Goal: Information Seeking & Learning: Learn about a topic

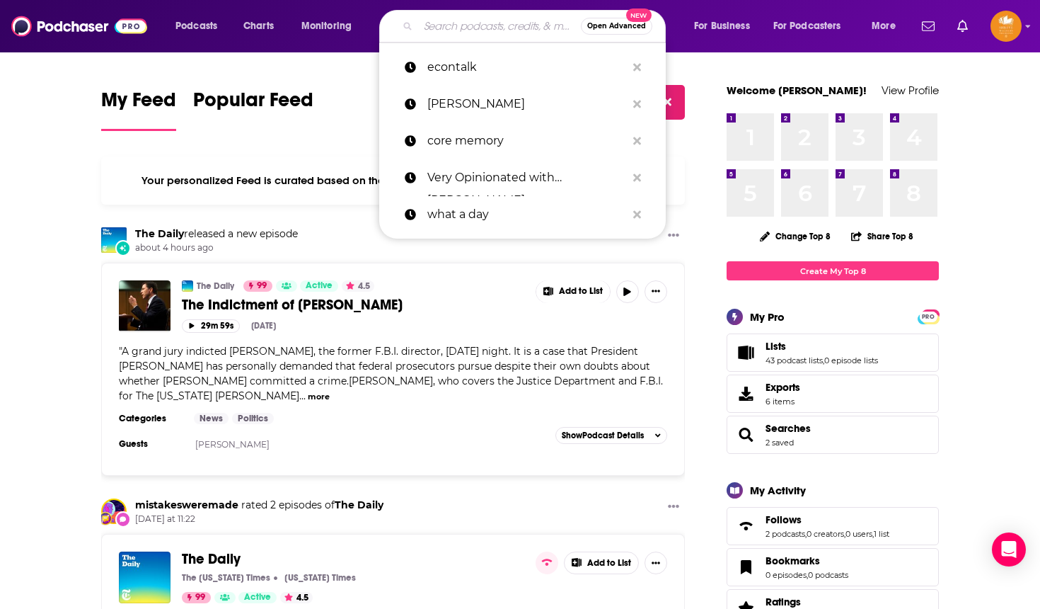
click at [455, 29] on input "Search podcasts, credits, & more..." at bounding box center [499, 26] width 163 height 23
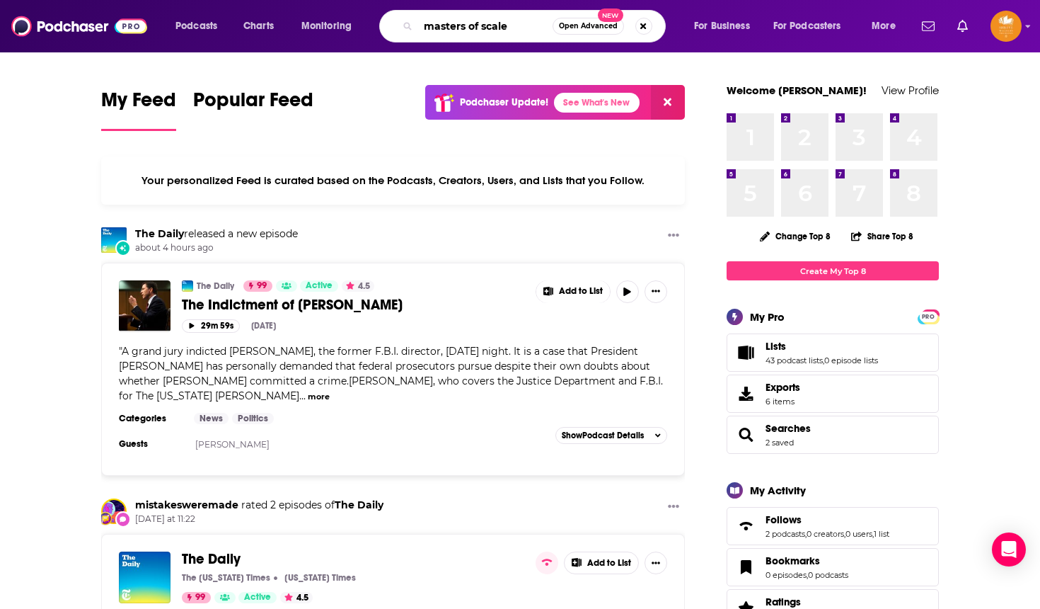
type input "masters of scale"
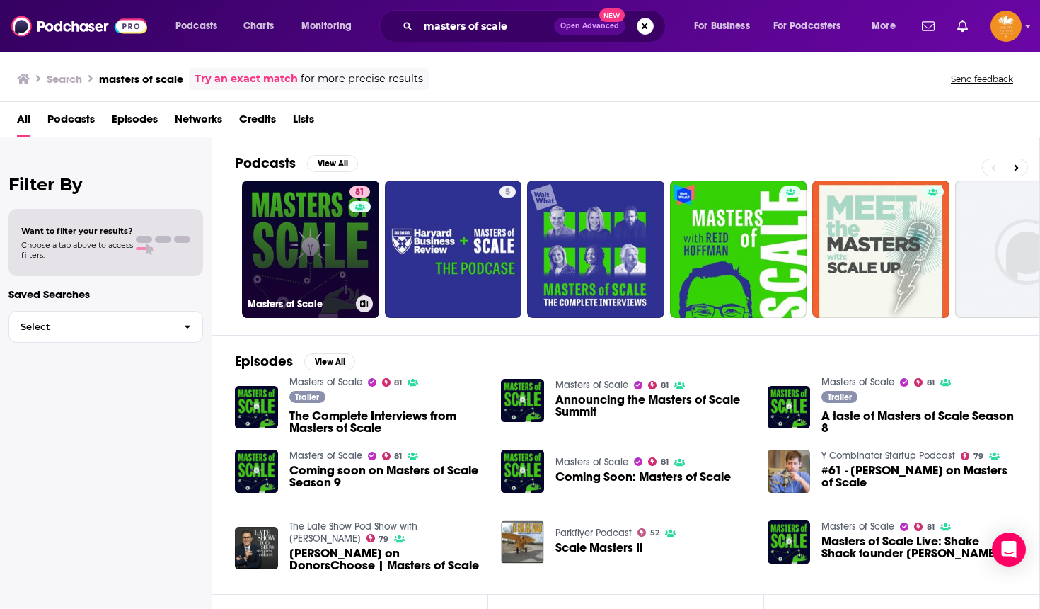
click at [287, 225] on link "81 Masters of Scale" at bounding box center [310, 248] width 137 height 137
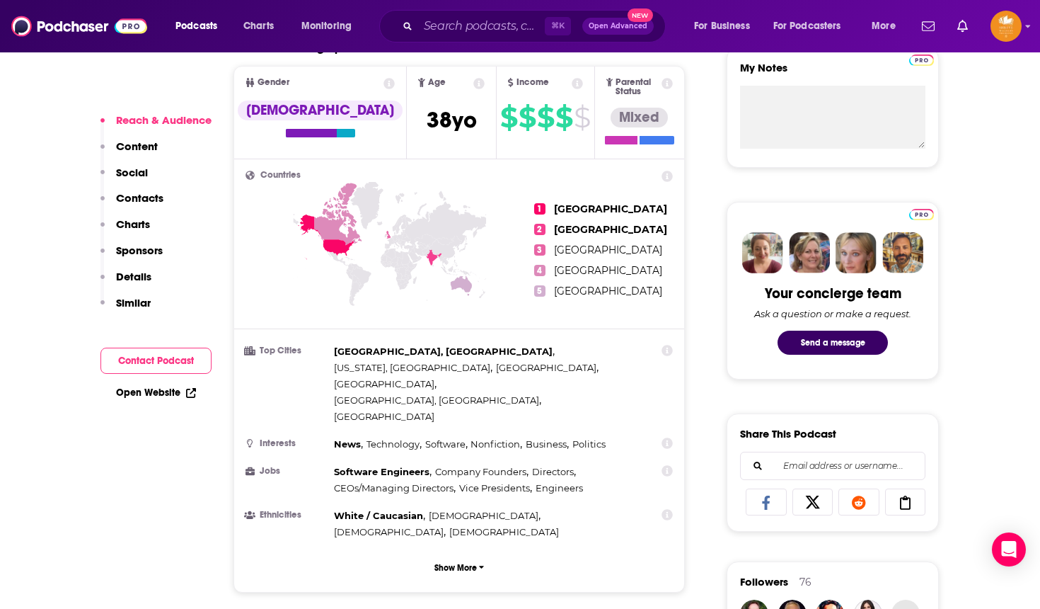
scroll to position [528, 0]
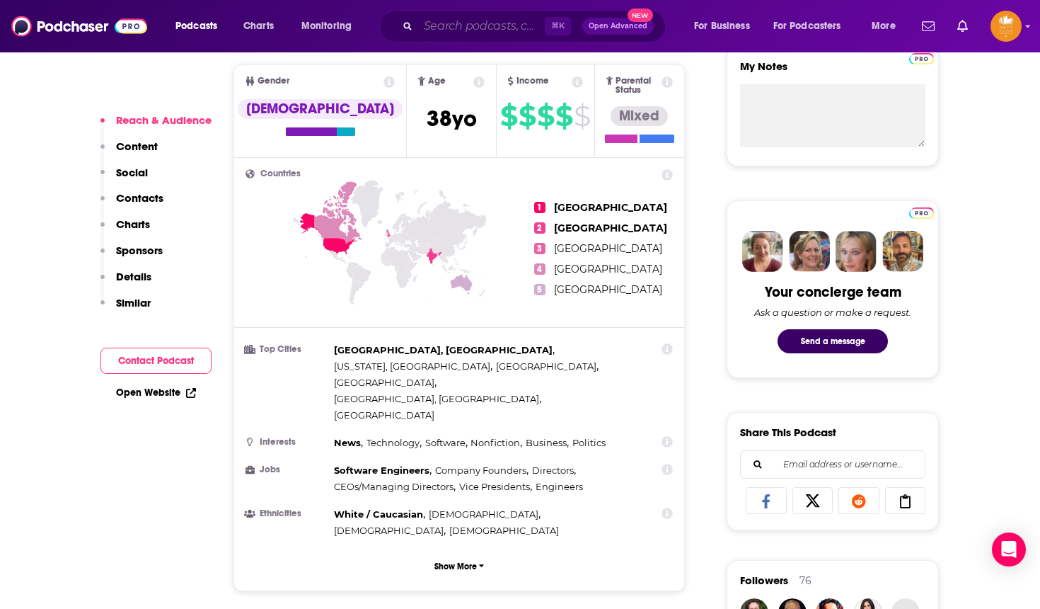
click at [466, 27] on input "Search podcasts, credits, & more..." at bounding box center [481, 26] width 127 height 23
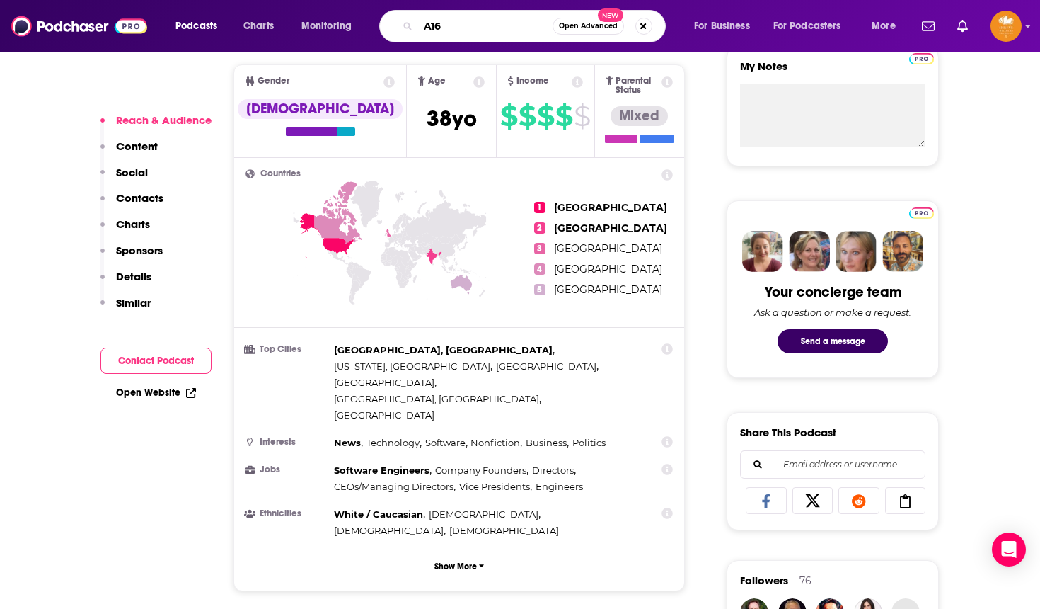
type input "A16z"
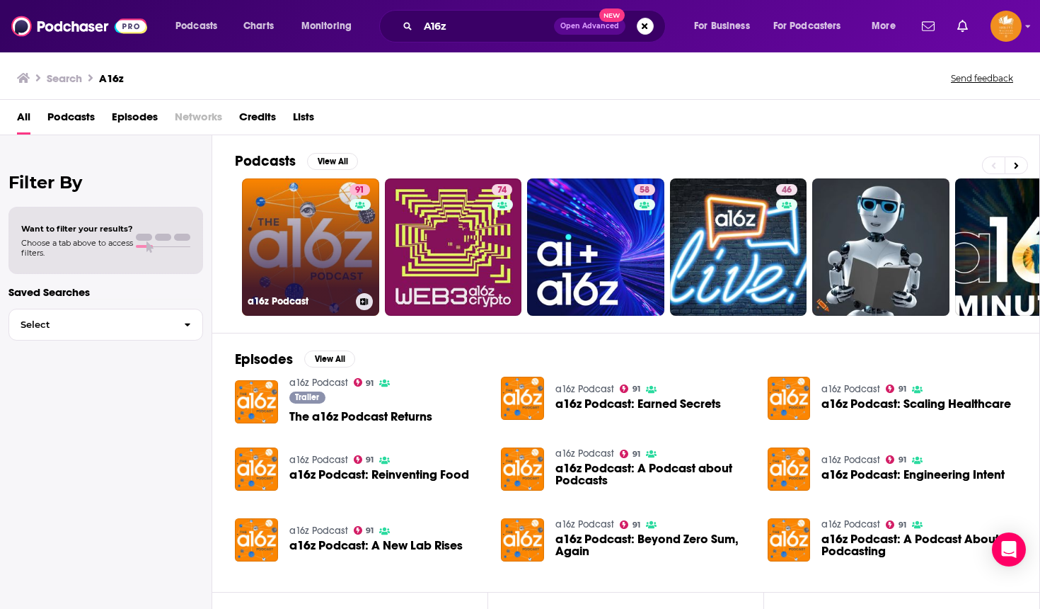
click at [309, 225] on link "91 a16z Podcast" at bounding box center [310, 246] width 137 height 137
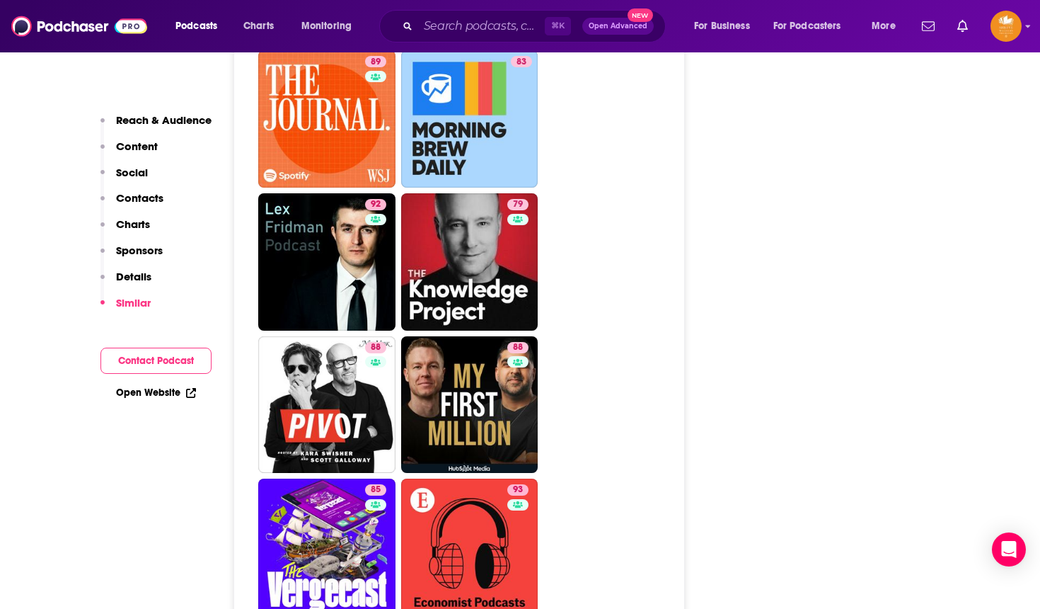
scroll to position [3510, 0]
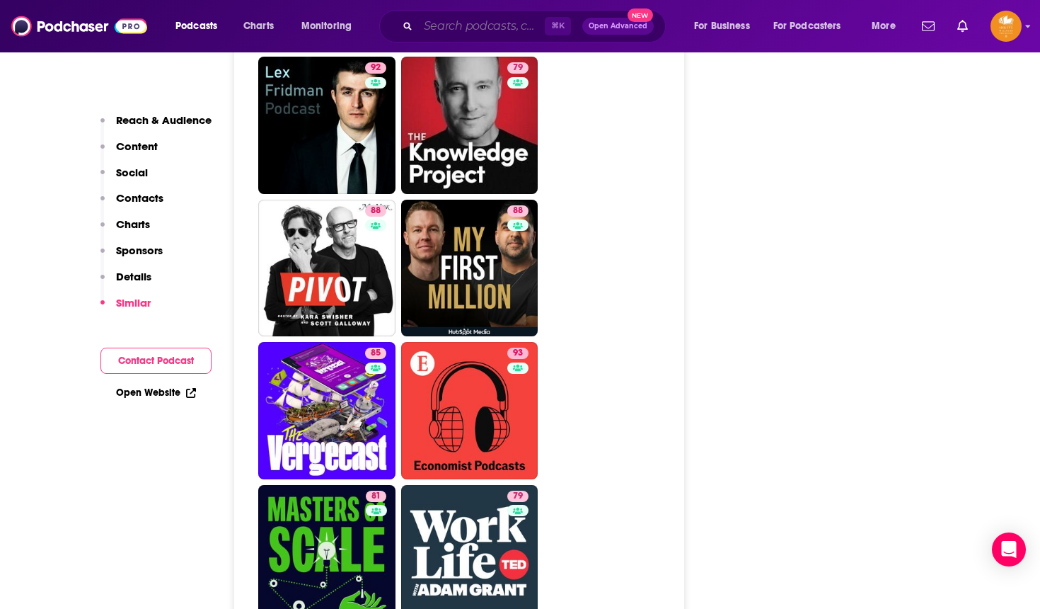
click at [502, 21] on input "Search podcasts, credits, & more..." at bounding box center [481, 26] width 127 height 23
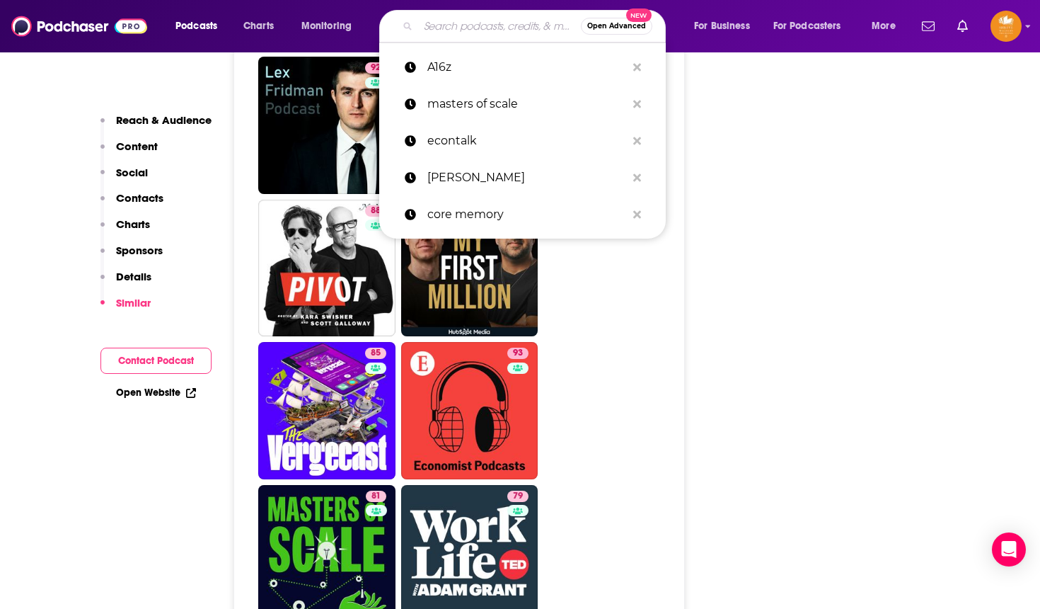
click at [502, 21] on input "Search podcasts, credits, & more..." at bounding box center [499, 26] width 163 height 23
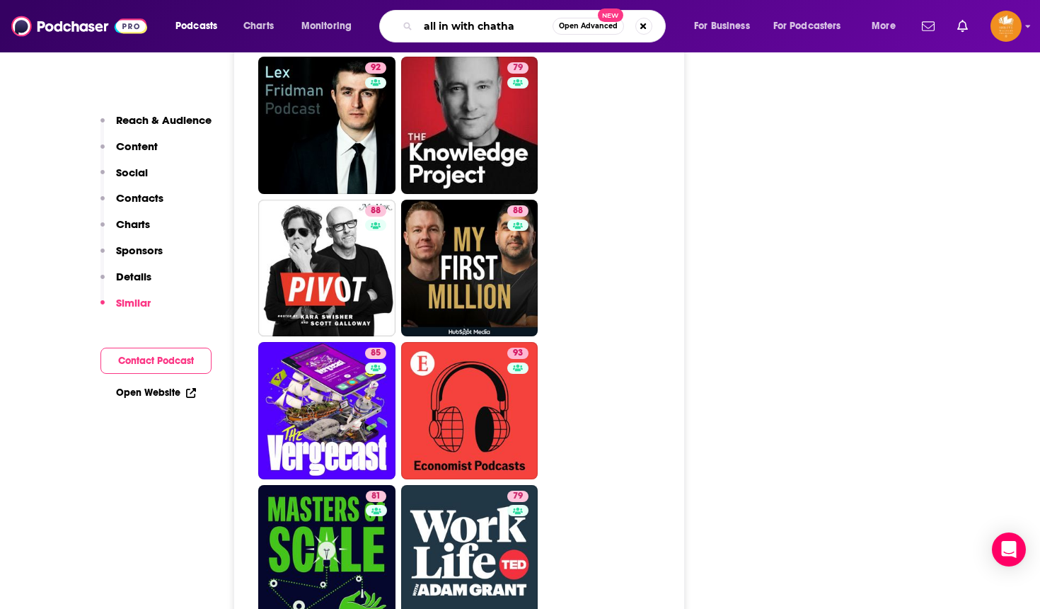
type input "all in with chatham"
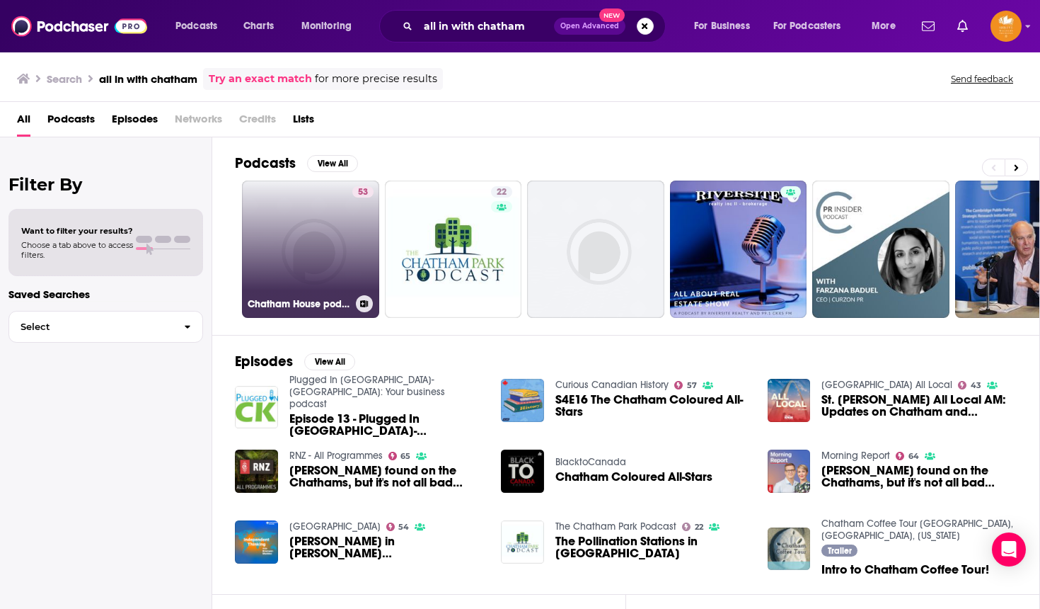
click at [348, 258] on link "53 Chatham House podcast content" at bounding box center [310, 248] width 137 height 137
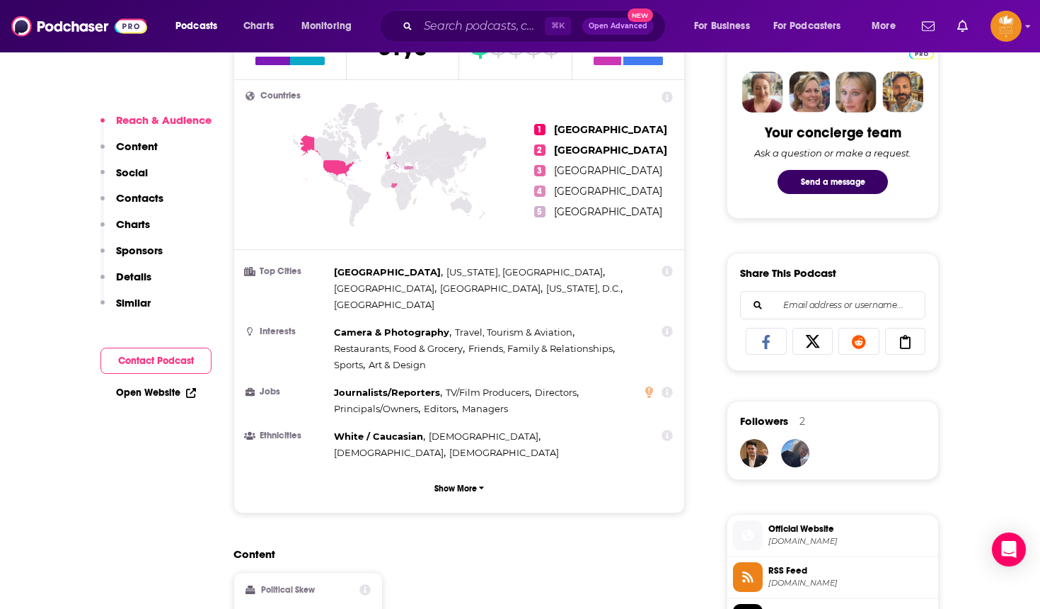
scroll to position [693, 0]
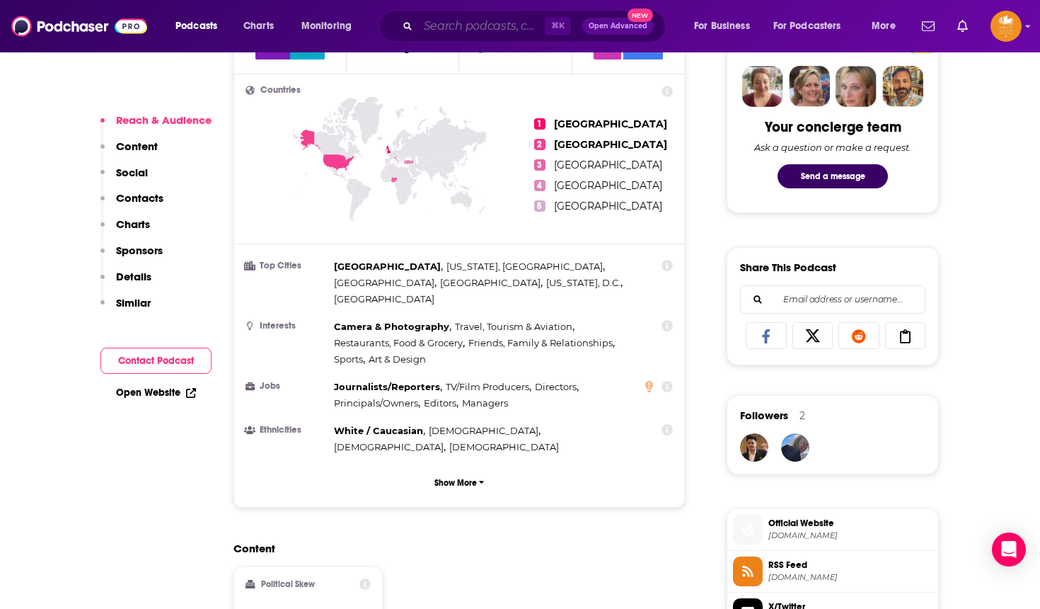
click at [428, 25] on input "Search podcasts, credits, & more..." at bounding box center [481, 26] width 127 height 23
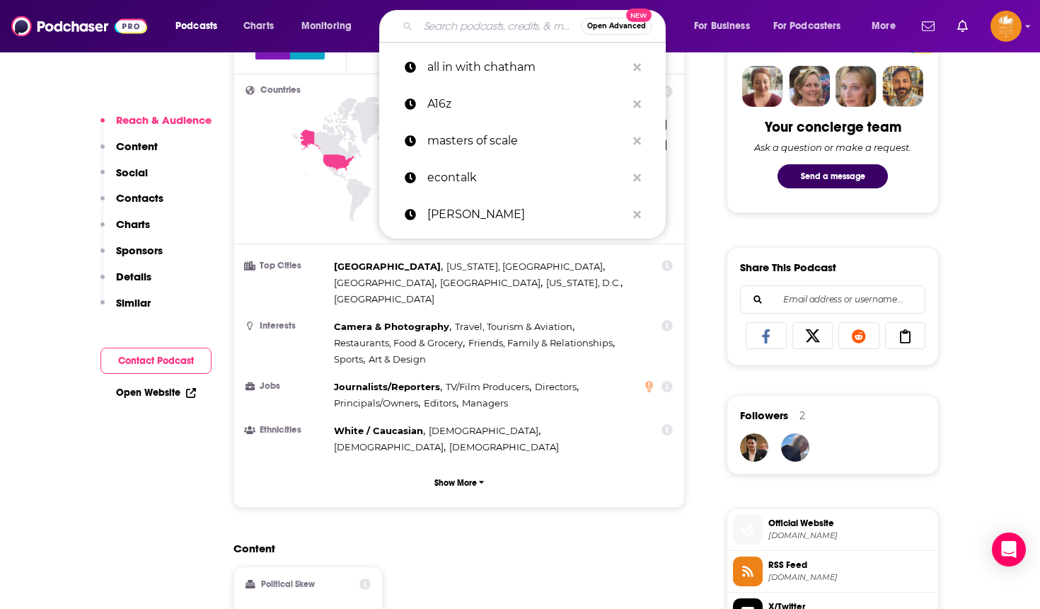
paste input "All-In with [PERSON_NAME], [PERSON_NAME] and [PERSON_NAME]"
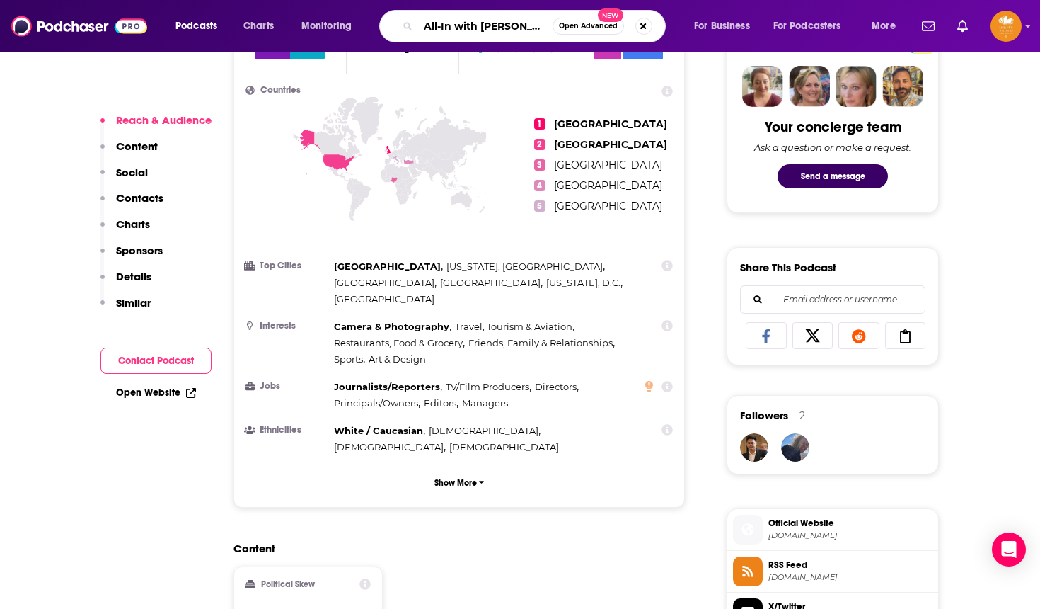
type input "All-In with [PERSON_NAME], [PERSON_NAME] and [PERSON_NAME]"
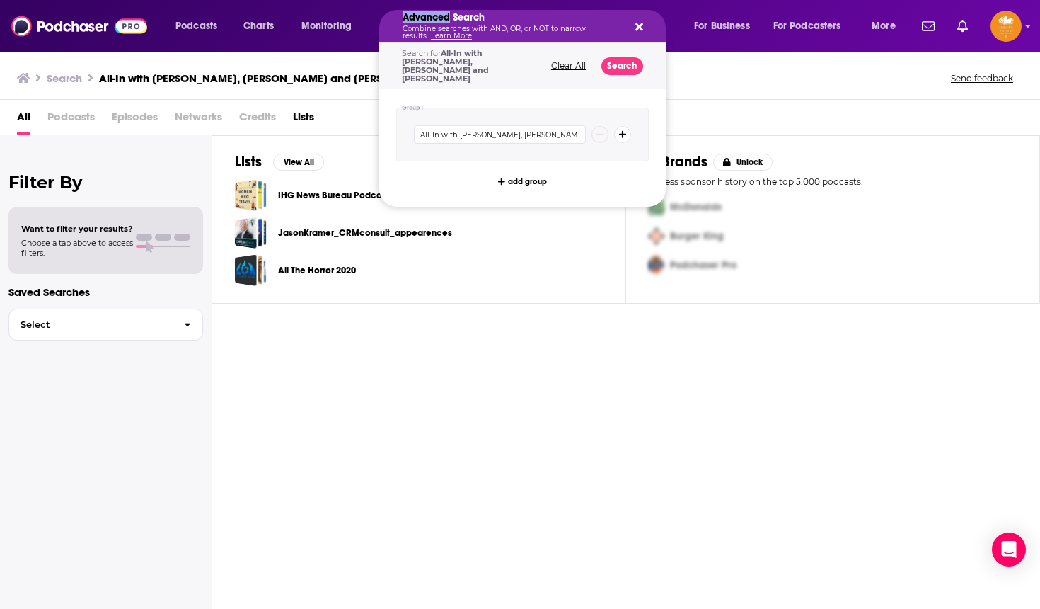
click at [438, 23] on h5 "Advanced Search" at bounding box center [511, 18] width 217 height 10
click at [543, 254] on div "All The Horror 2020" at bounding box center [419, 270] width 368 height 32
click at [459, 26] on p "Combine searches with AND, OR, or NOT to narrow results. Learn More" at bounding box center [511, 32] width 217 height 14
click at [564, 207] on div "IHG News Bureau Podcast Opps" at bounding box center [419, 195] width 368 height 32
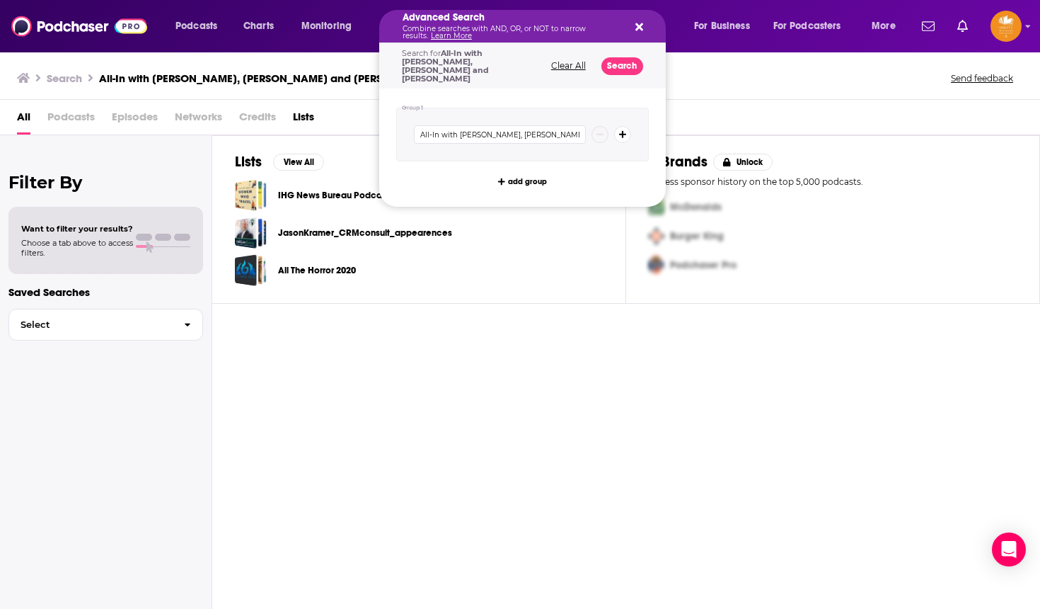
click at [645, 23] on div "Advanced Search Combine searches with AND, OR, or NOT to narrow results. Learn …" at bounding box center [522, 26] width 287 height 33
click at [638, 28] on icon "Search podcasts, credits, & more..." at bounding box center [639, 27] width 8 height 8
click at [638, 26] on icon "Search podcasts, credits, & more..." at bounding box center [639, 27] width 8 height 8
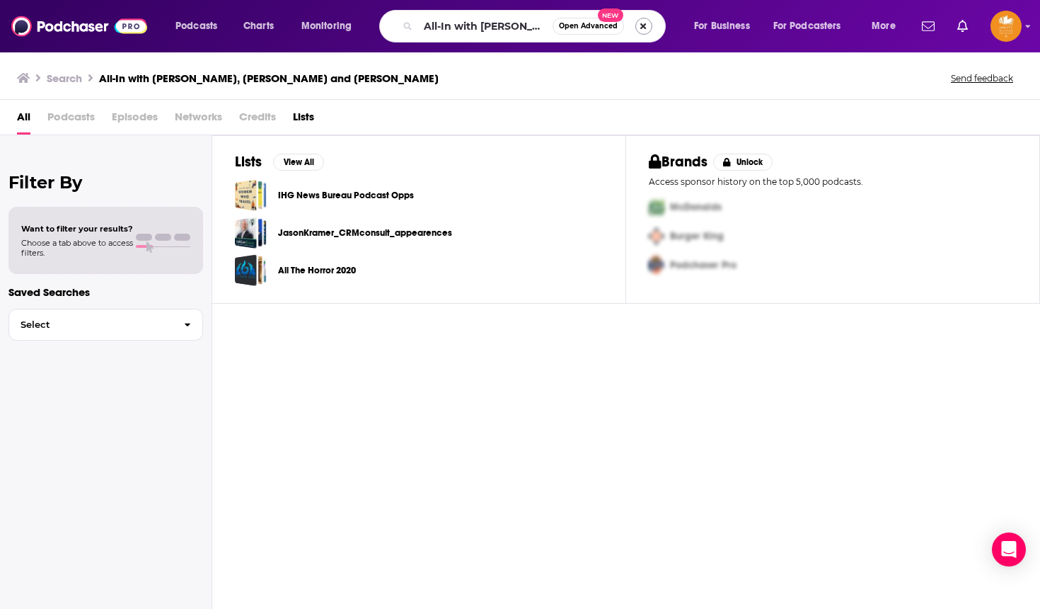
click at [644, 25] on button "Search podcasts, credits, & more..." at bounding box center [643, 26] width 17 height 17
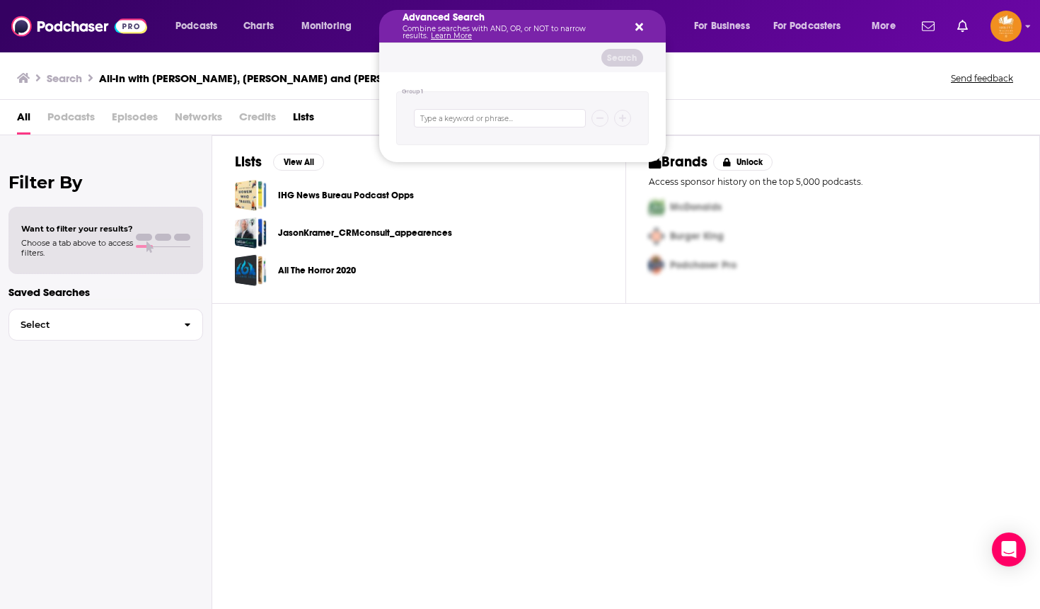
click at [640, 26] on icon "Search podcasts, credits, & more..." at bounding box center [639, 27] width 8 height 8
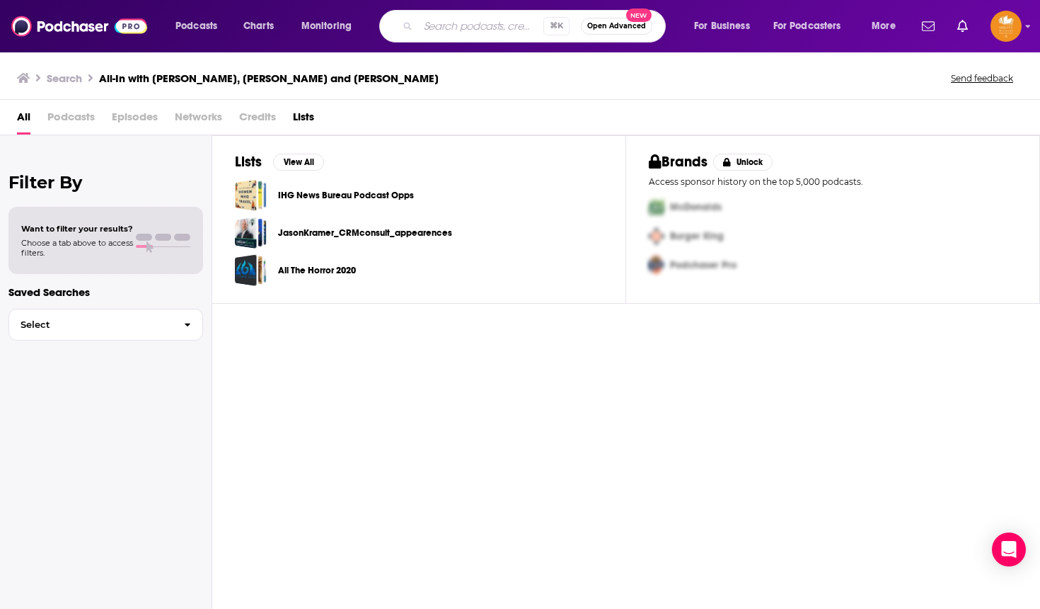
click at [492, 19] on input "Search podcasts, credits, & more..." at bounding box center [480, 26] width 125 height 23
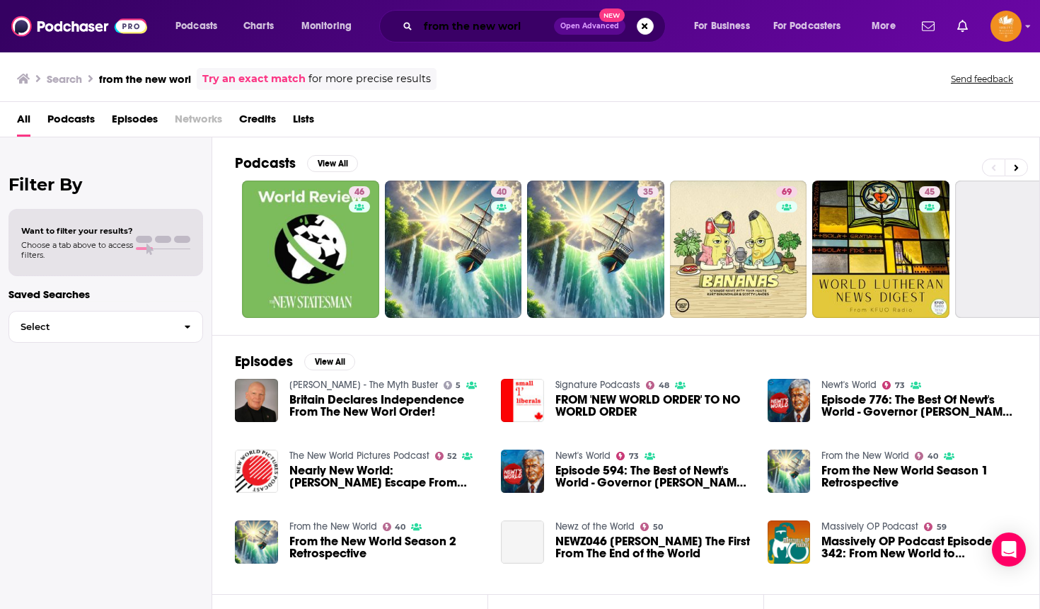
click at [521, 23] on input "from the new worl" at bounding box center [486, 26] width 136 height 23
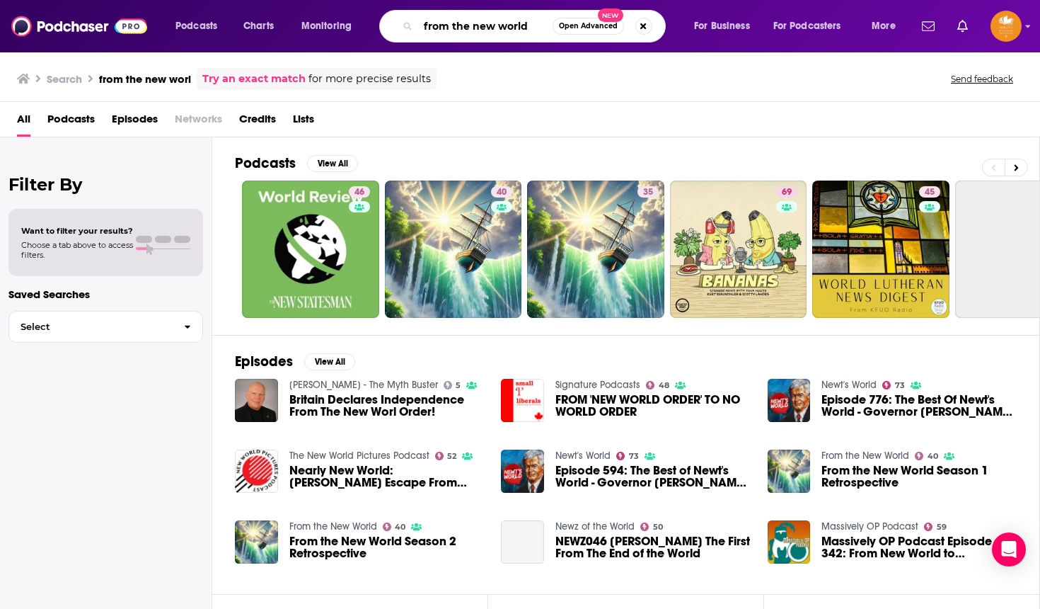
type input "from the new world"
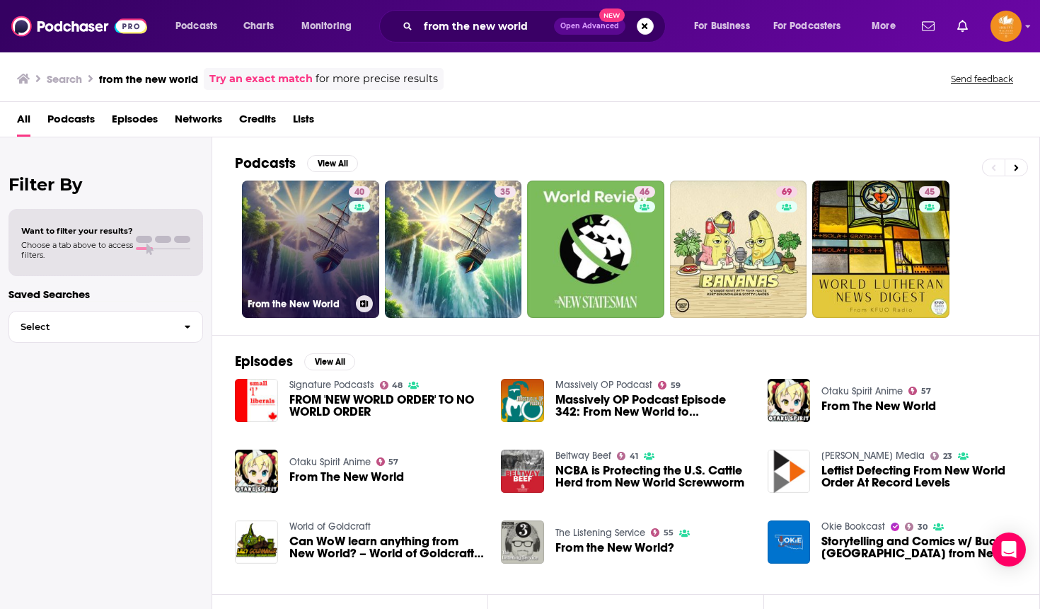
click at [353, 256] on div "40" at bounding box center [361, 240] width 25 height 109
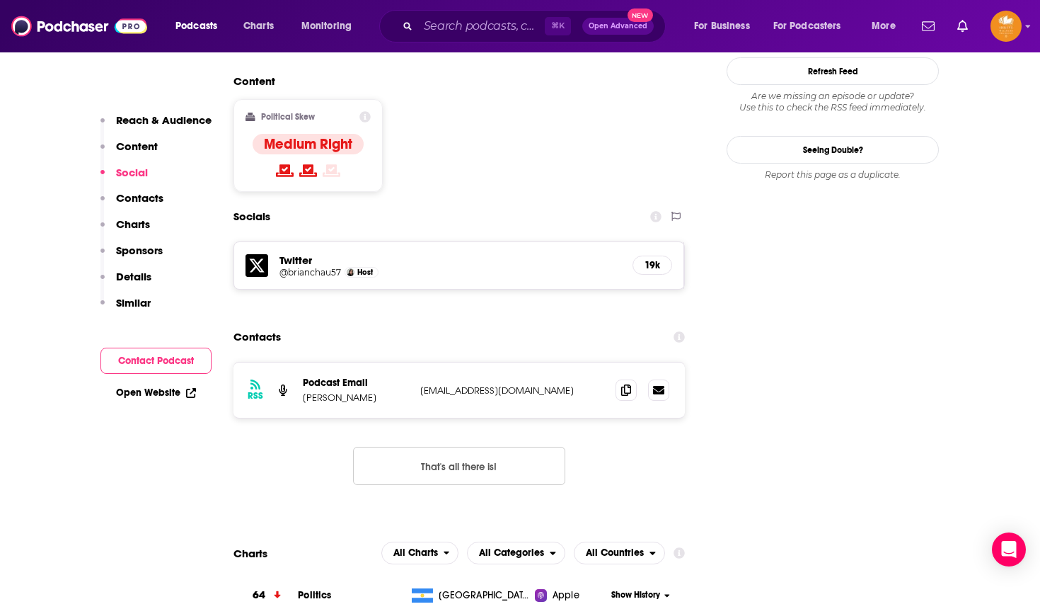
scroll to position [1290, 0]
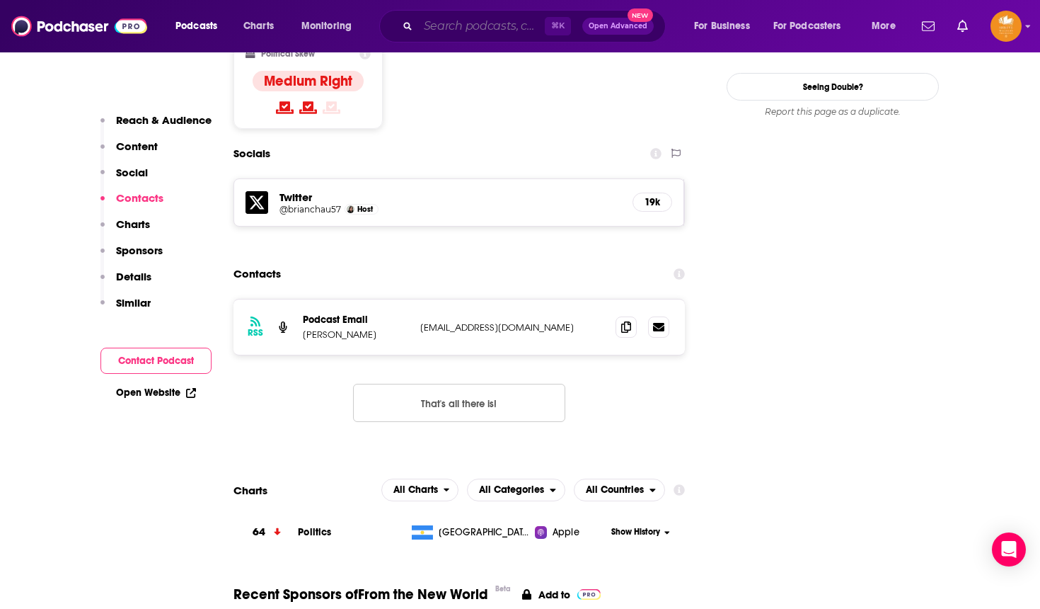
click at [482, 25] on input "Search podcasts, credits, & more..." at bounding box center [481, 26] width 127 height 23
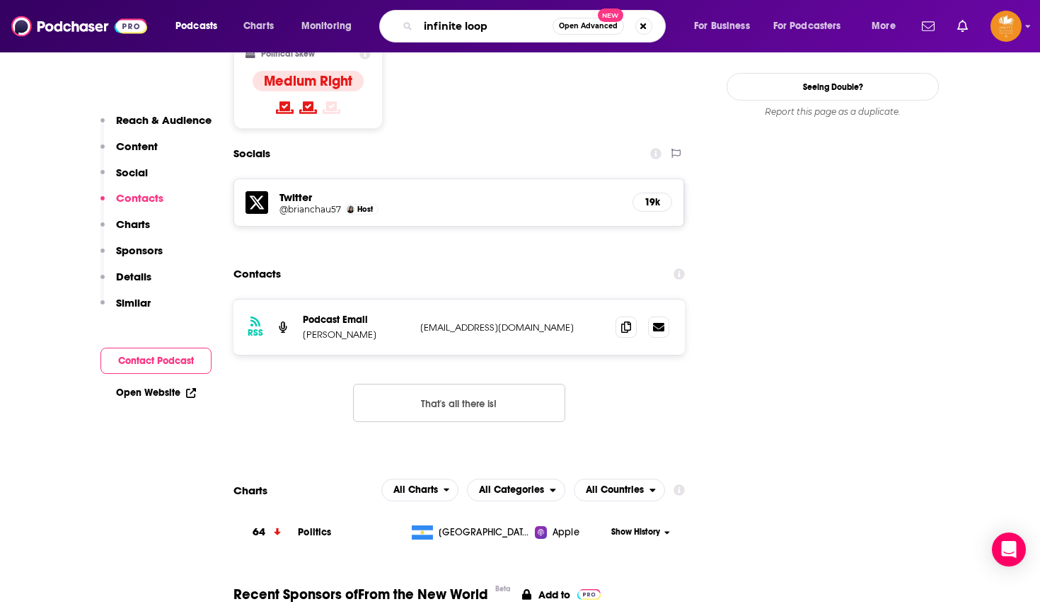
type input "infinite loops"
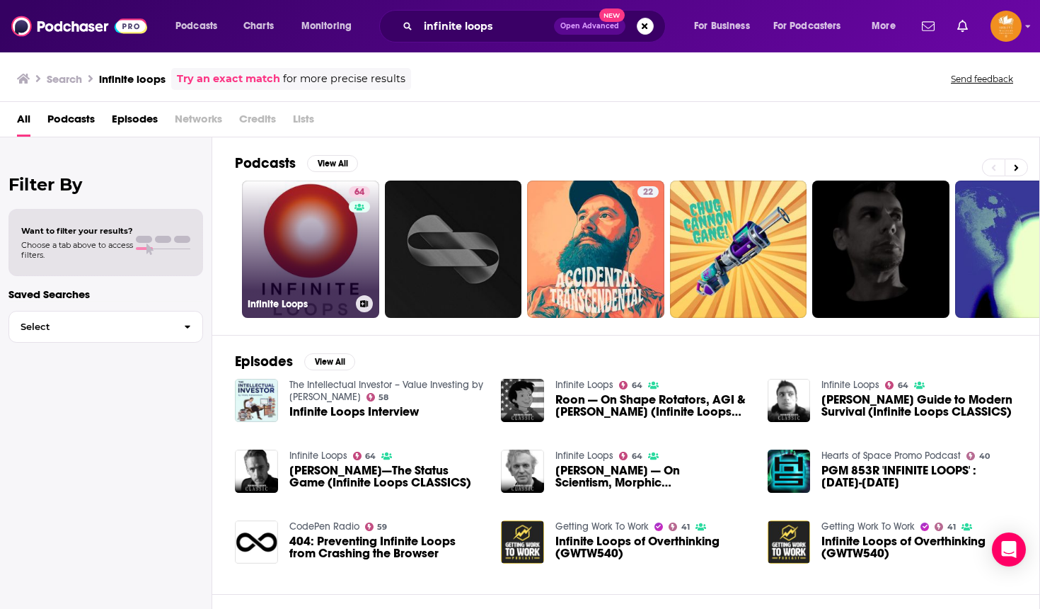
click at [304, 227] on link "64 Infinite Loops" at bounding box center [310, 248] width 137 height 137
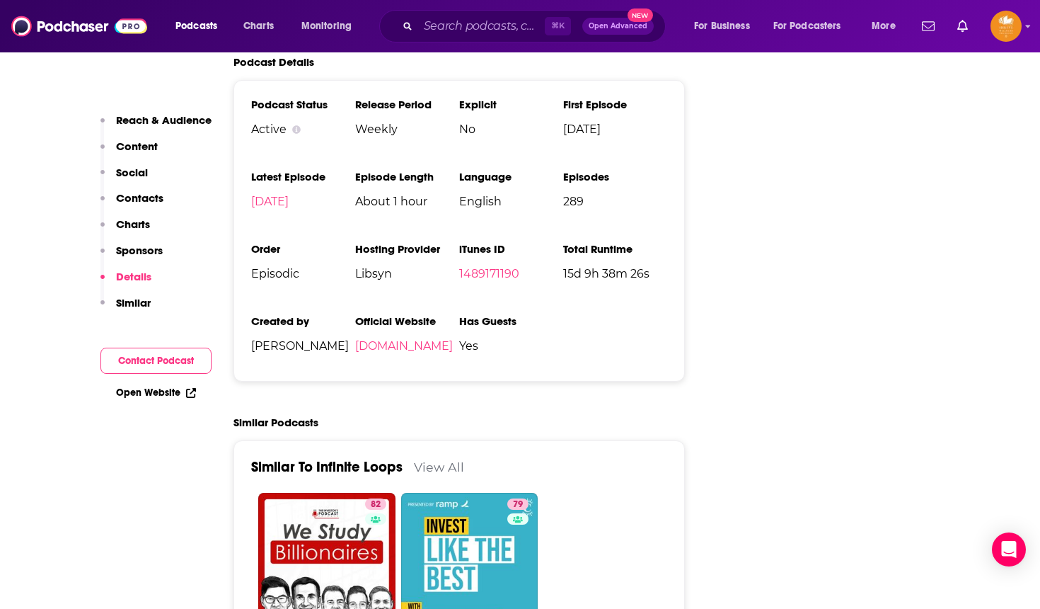
scroll to position [2284, 0]
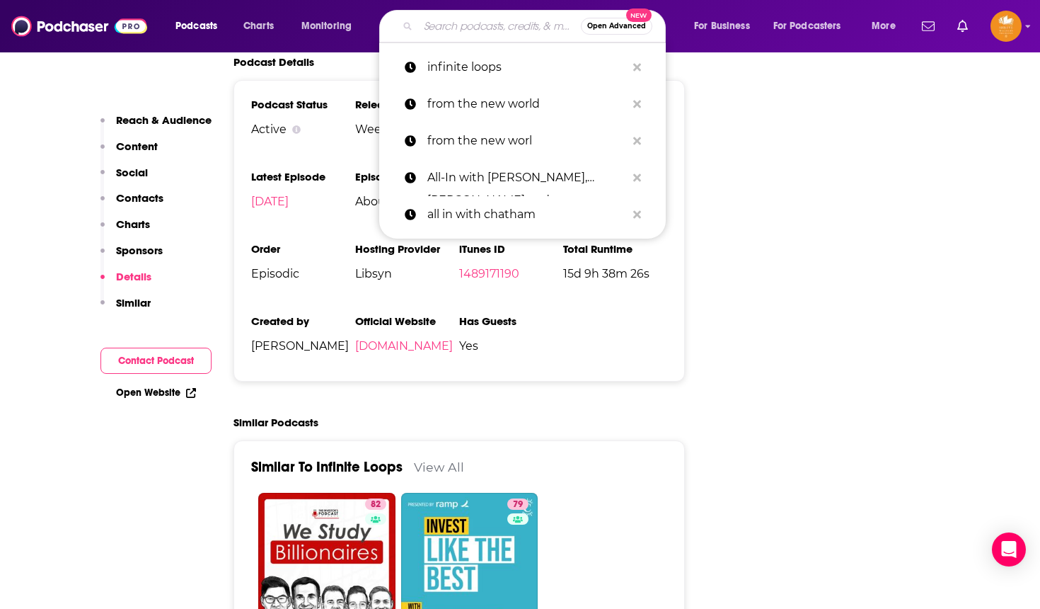
click at [485, 29] on input "Search podcasts, credits, & more..." at bounding box center [499, 26] width 163 height 23
type input "d"
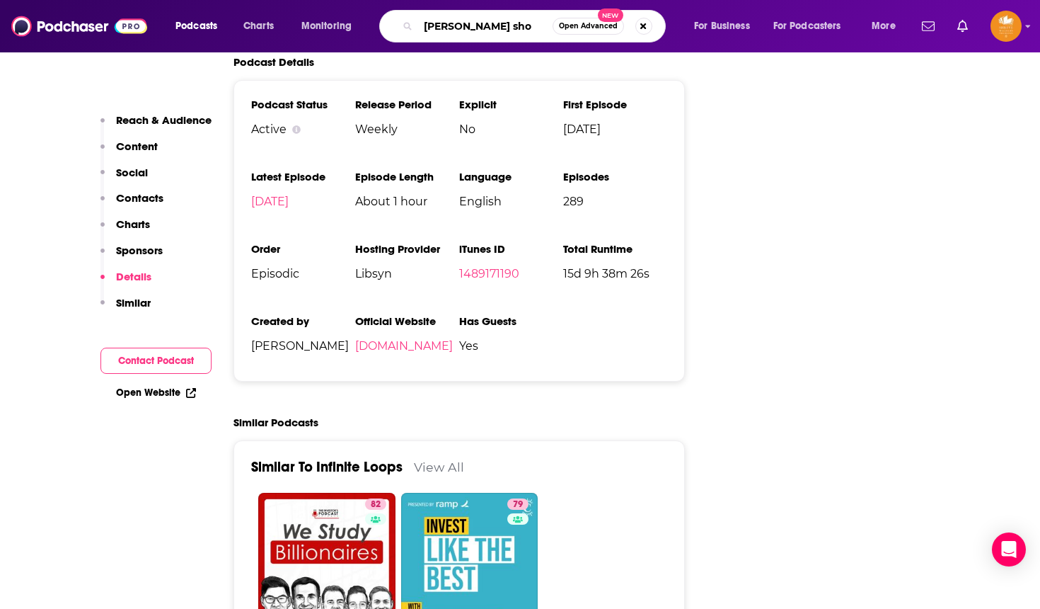
type input "[PERSON_NAME] show"
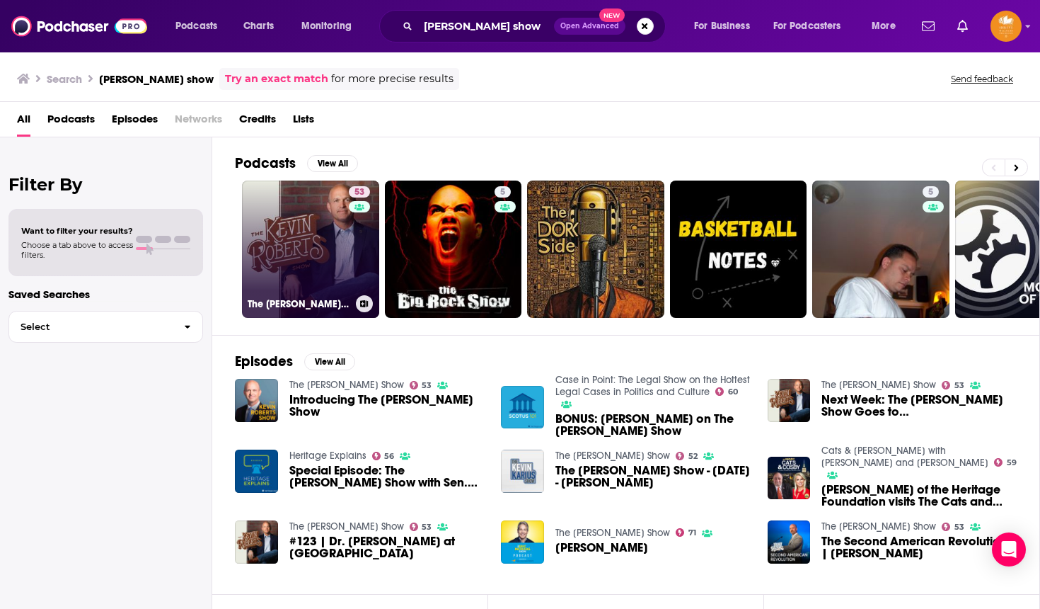
click at [309, 254] on link "53 The [PERSON_NAME] Show" at bounding box center [310, 248] width 137 height 137
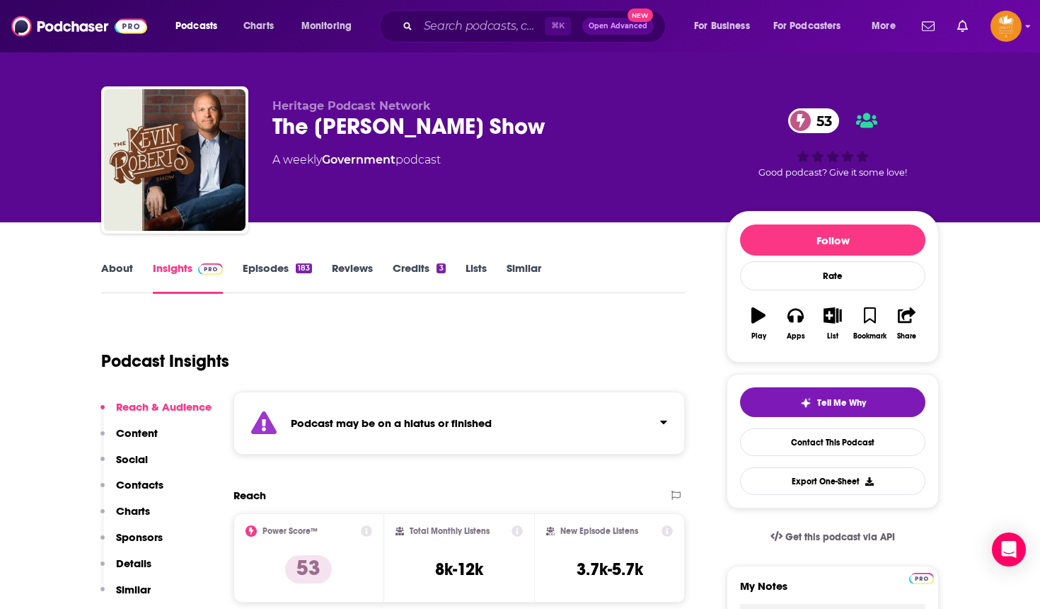
scroll to position [10, 0]
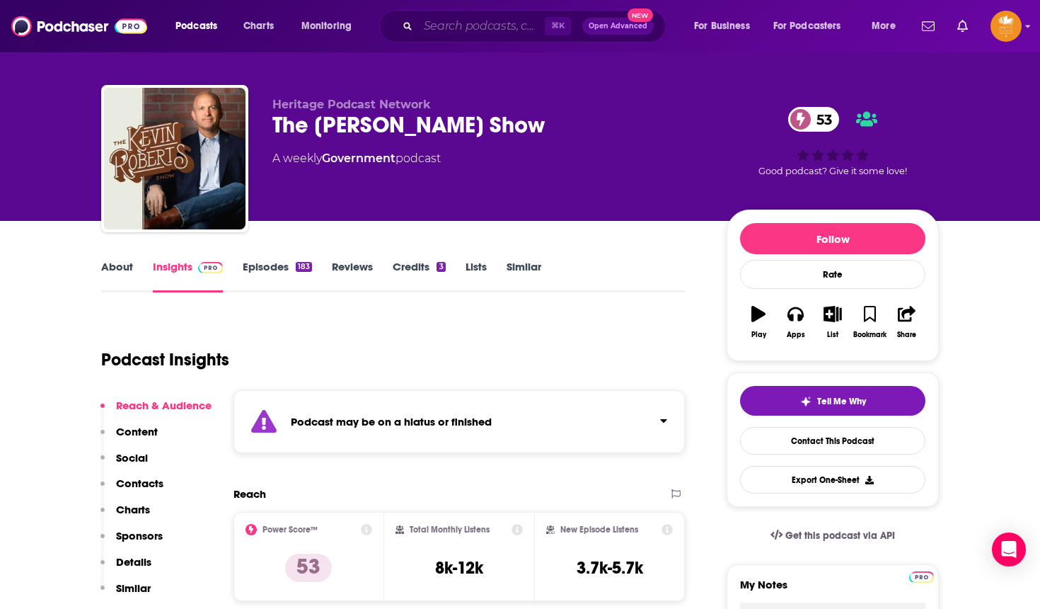
click at [479, 28] on input "Search podcasts, credits, & more..." at bounding box center [481, 26] width 127 height 23
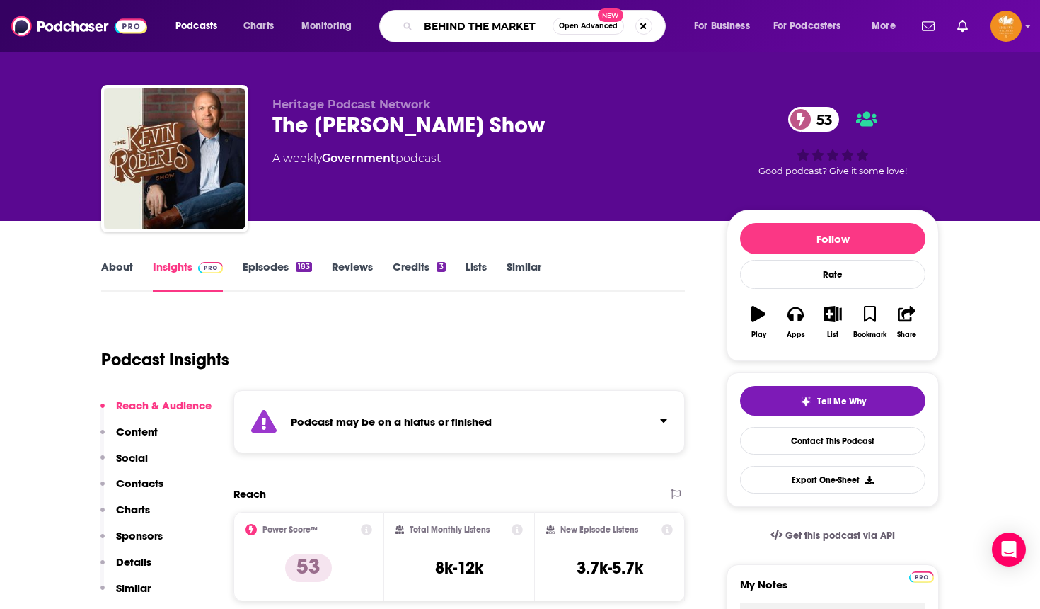
type input "BEHIND THE MARKETS"
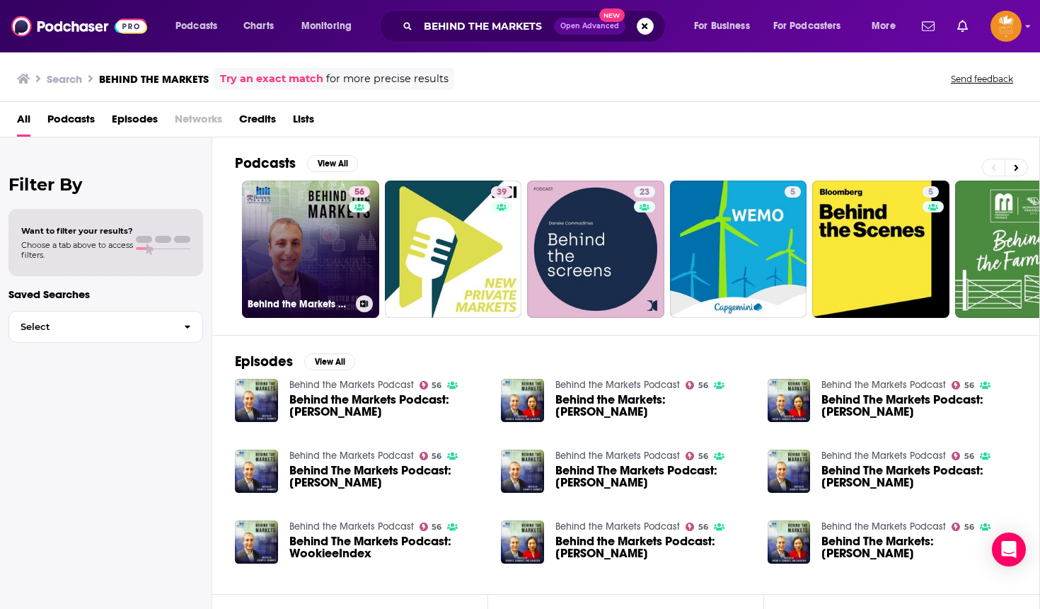
click at [294, 215] on link "56 Behind the Markets Podcast" at bounding box center [310, 248] width 137 height 137
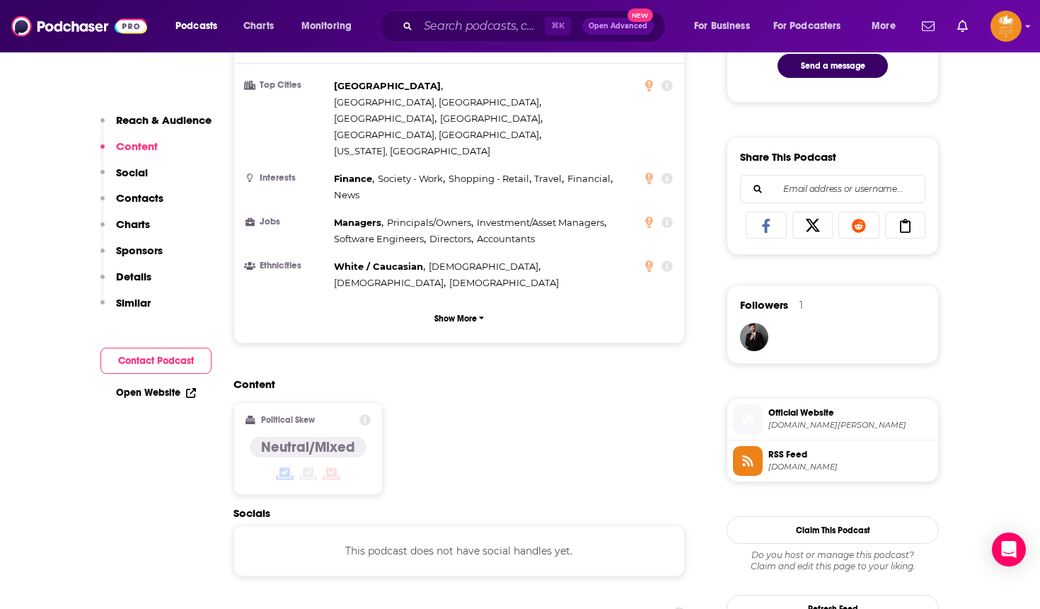
scroll to position [802, 0]
